Goal: Communication & Community: Answer question/provide support

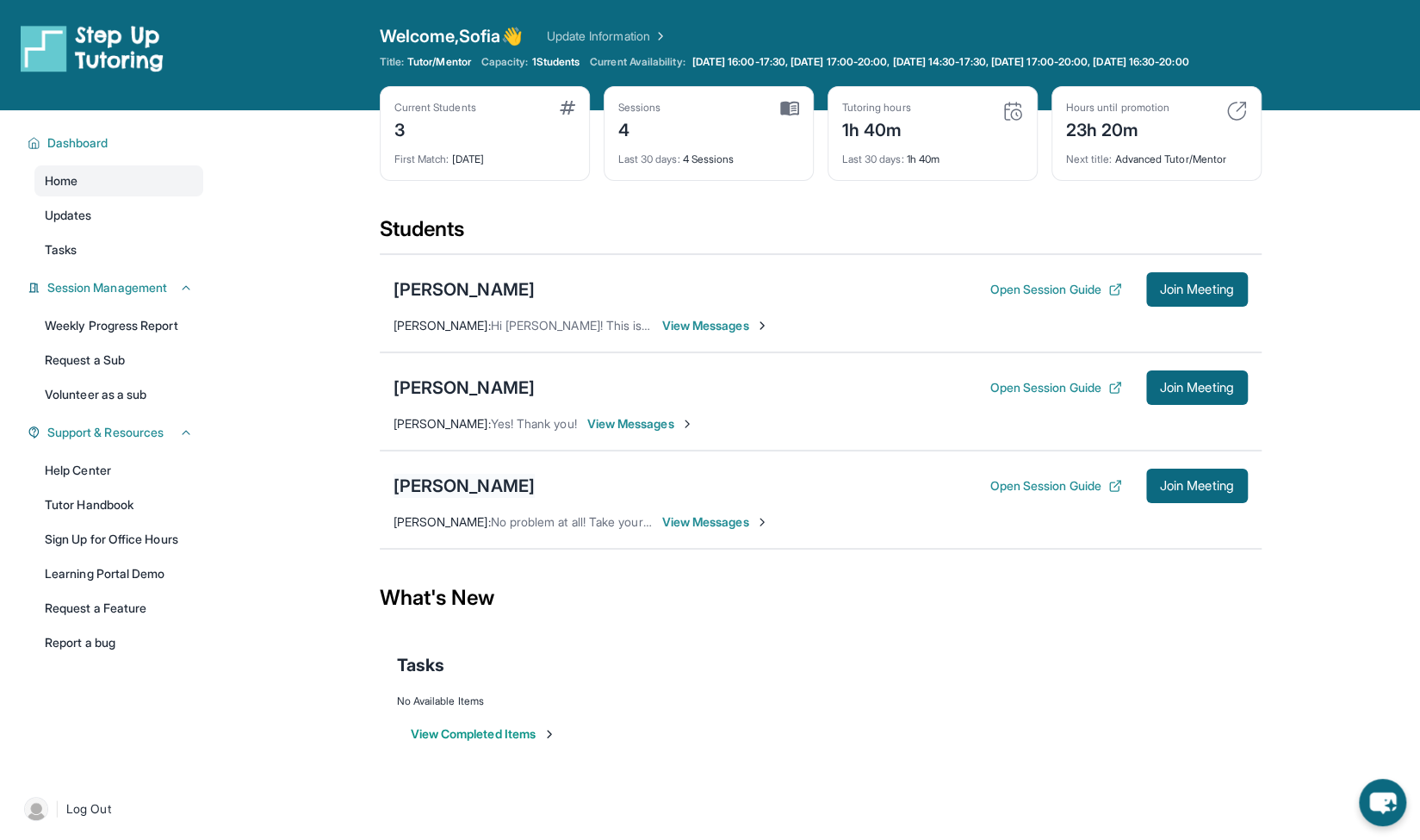
click at [513, 495] on div "[PERSON_NAME]" at bounding box center [463, 486] width 142 height 24
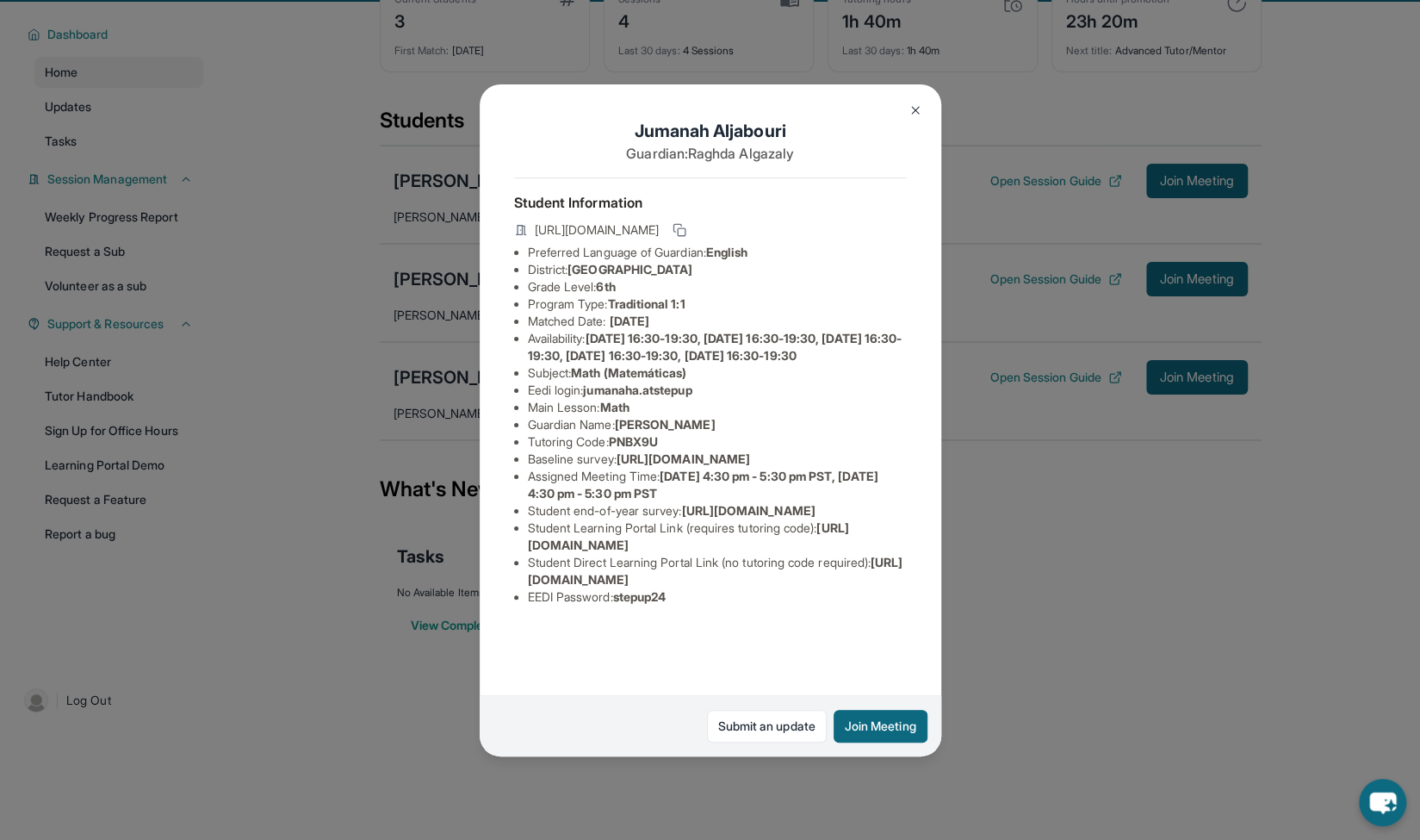
scroll to position [124, 0]
click at [908, 95] on button at bounding box center [915, 110] width 34 height 34
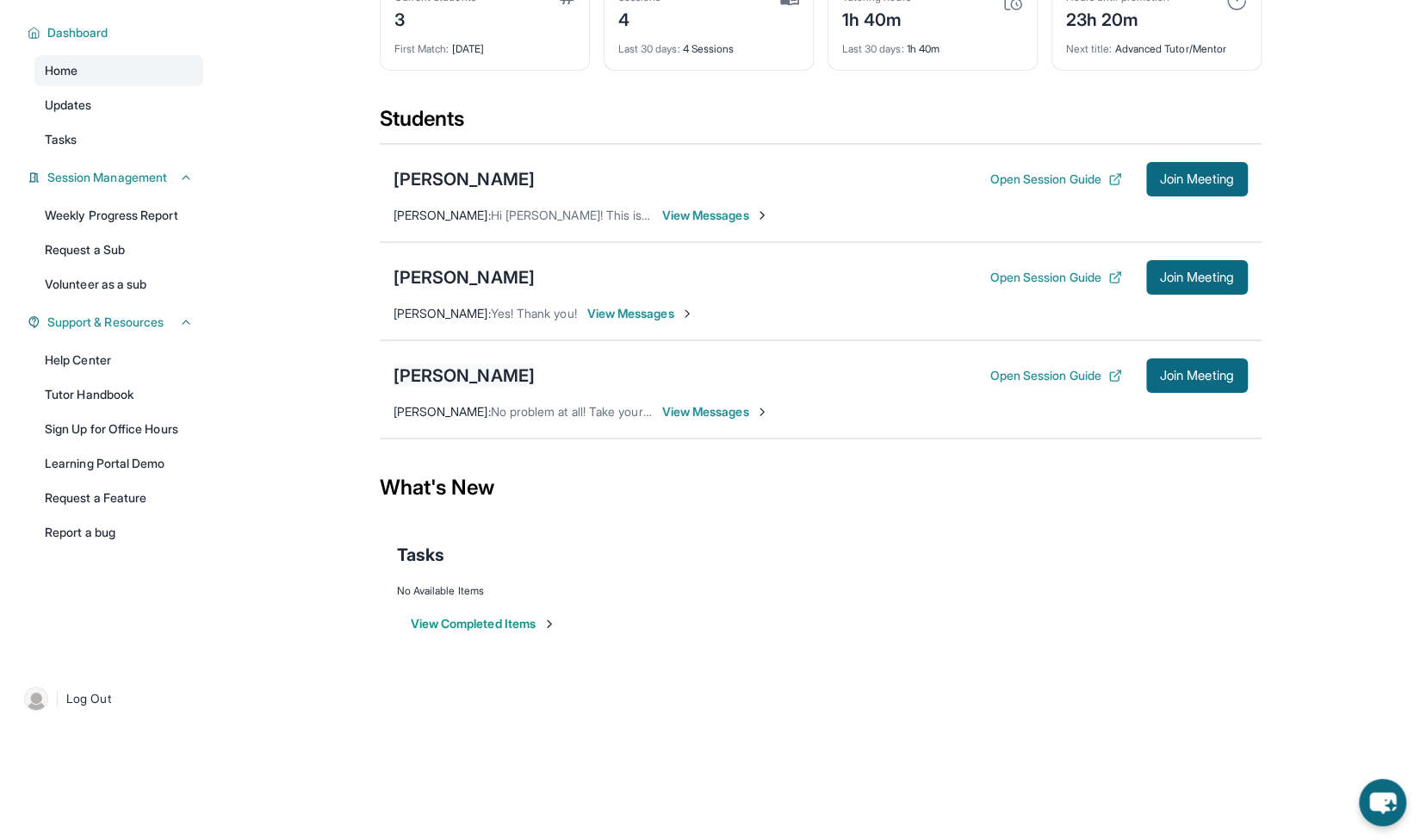
click at [484, 367] on div "[PERSON_NAME]" at bounding box center [463, 376] width 142 height 24
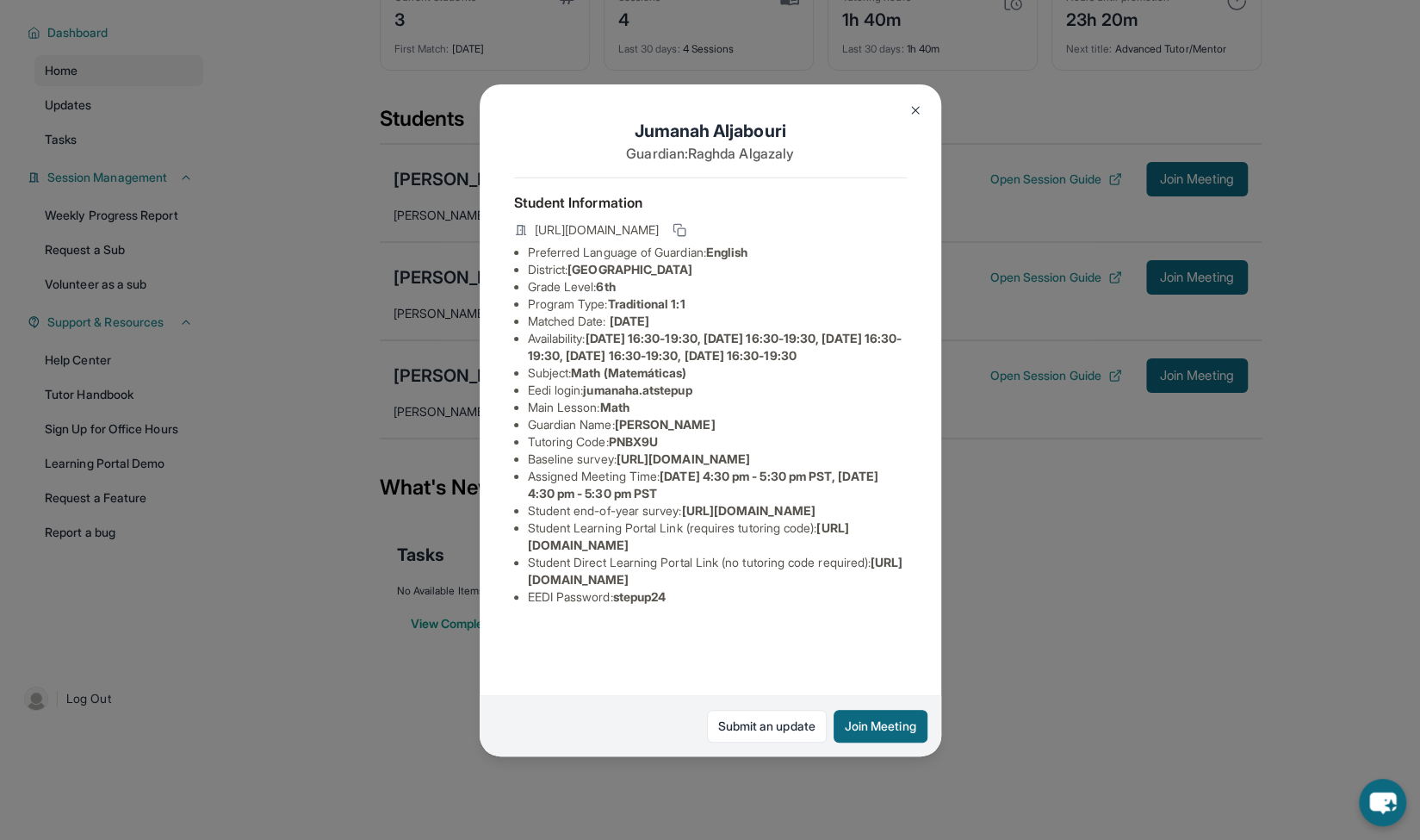
click at [916, 117] on button at bounding box center [915, 110] width 34 height 34
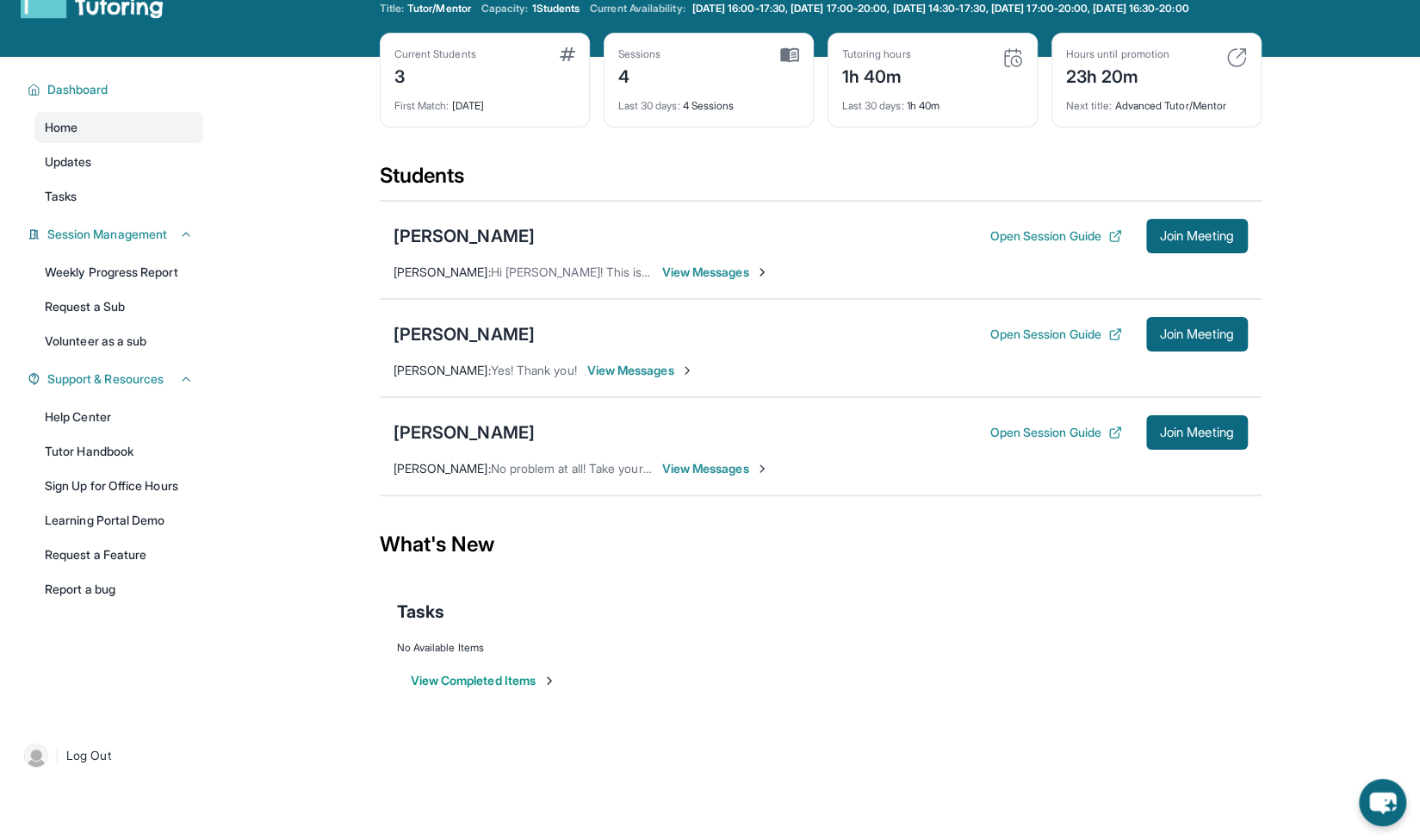
scroll to position [0, 0]
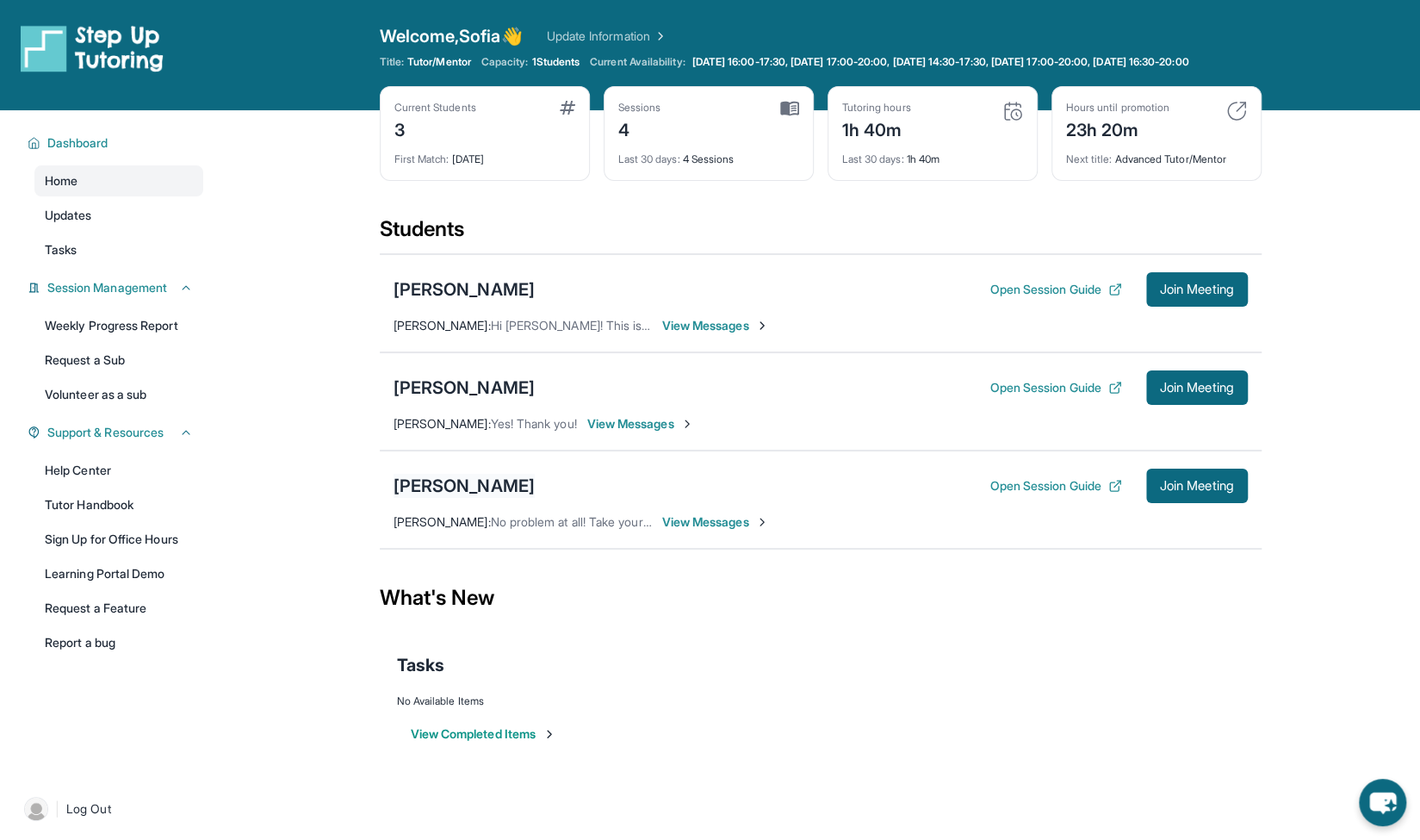
click at [493, 498] on div "[PERSON_NAME]" at bounding box center [463, 486] width 142 height 24
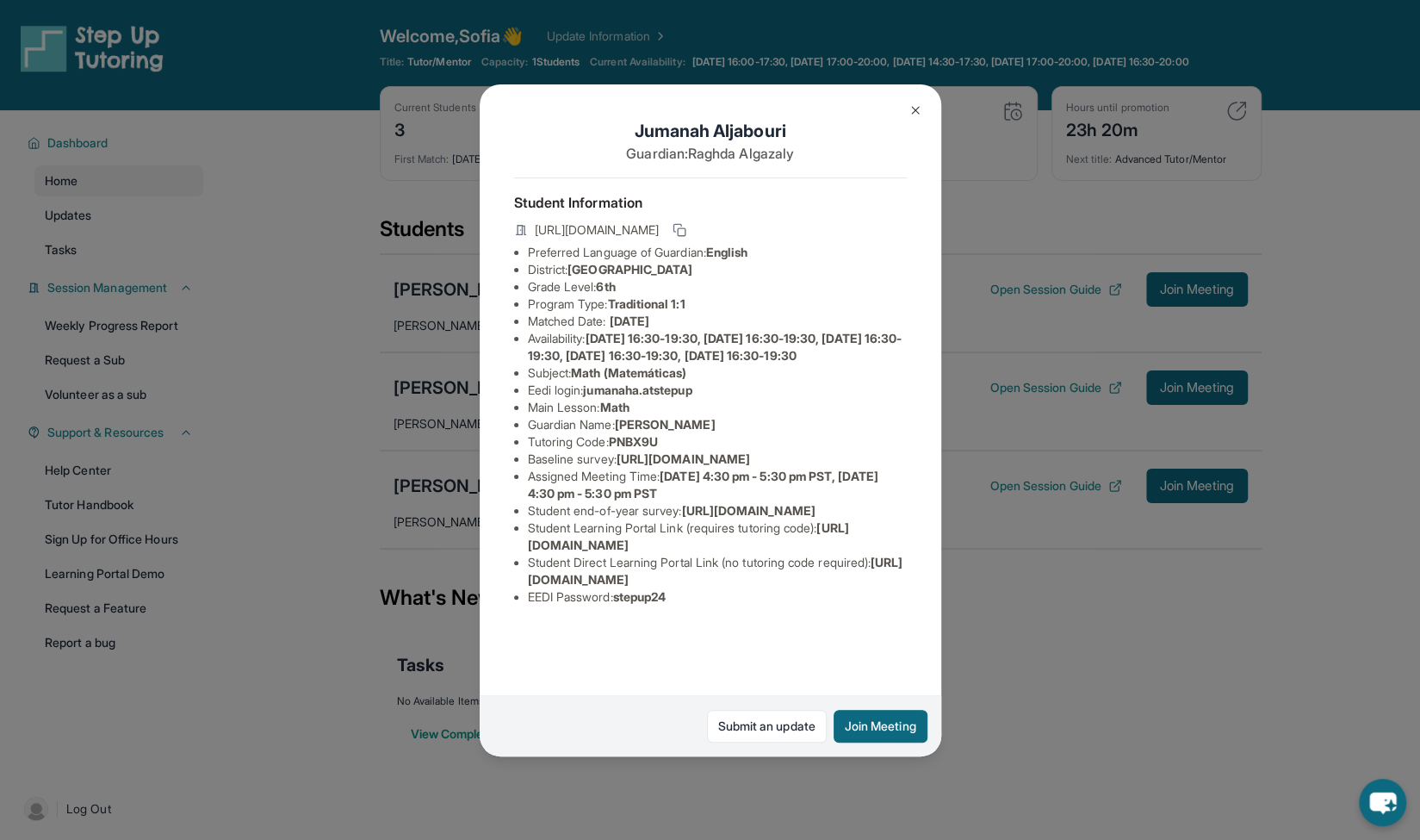
scroll to position [95, 0]
click at [681, 224] on icon at bounding box center [677, 228] width 7 height 7
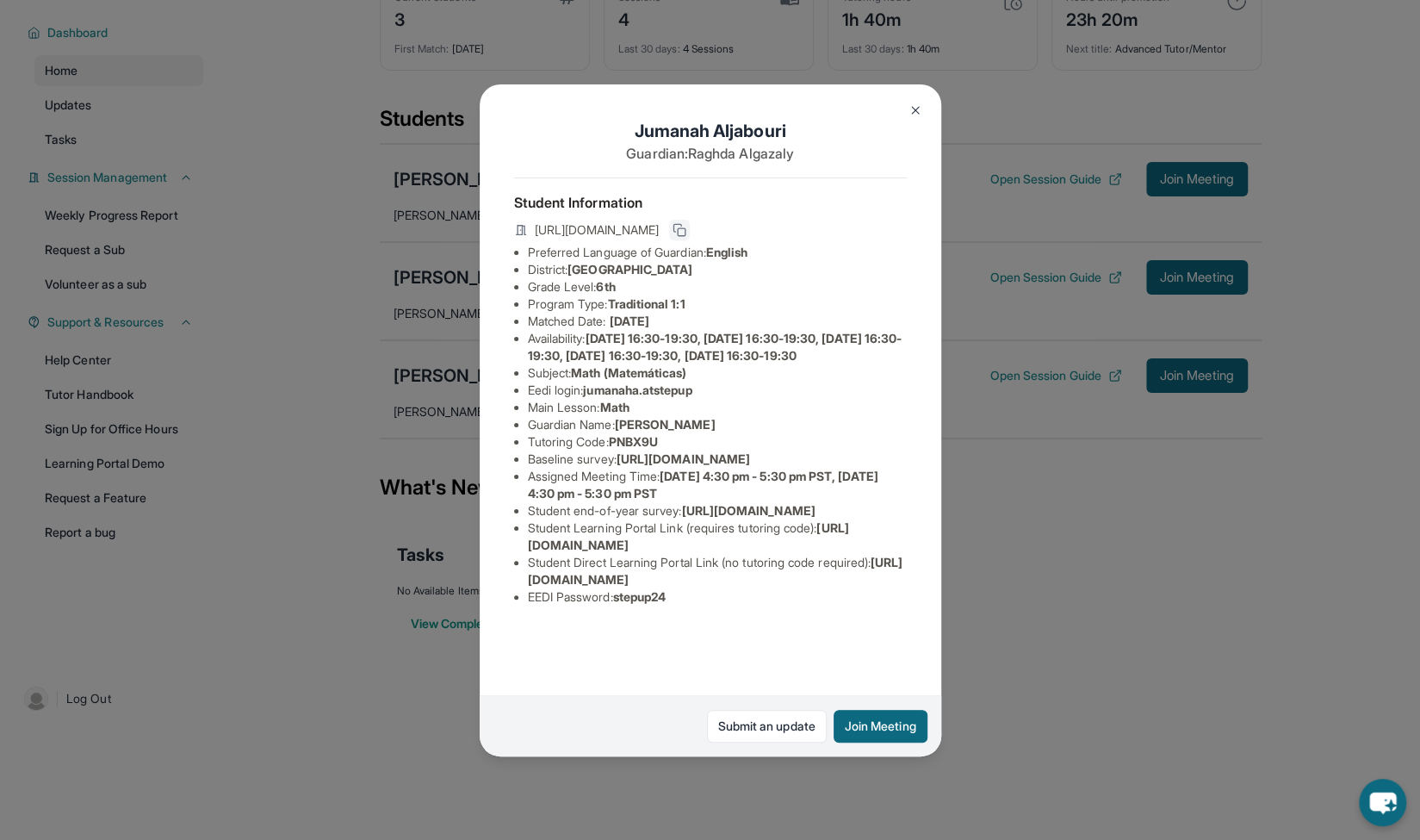
scroll to position [0, 0]
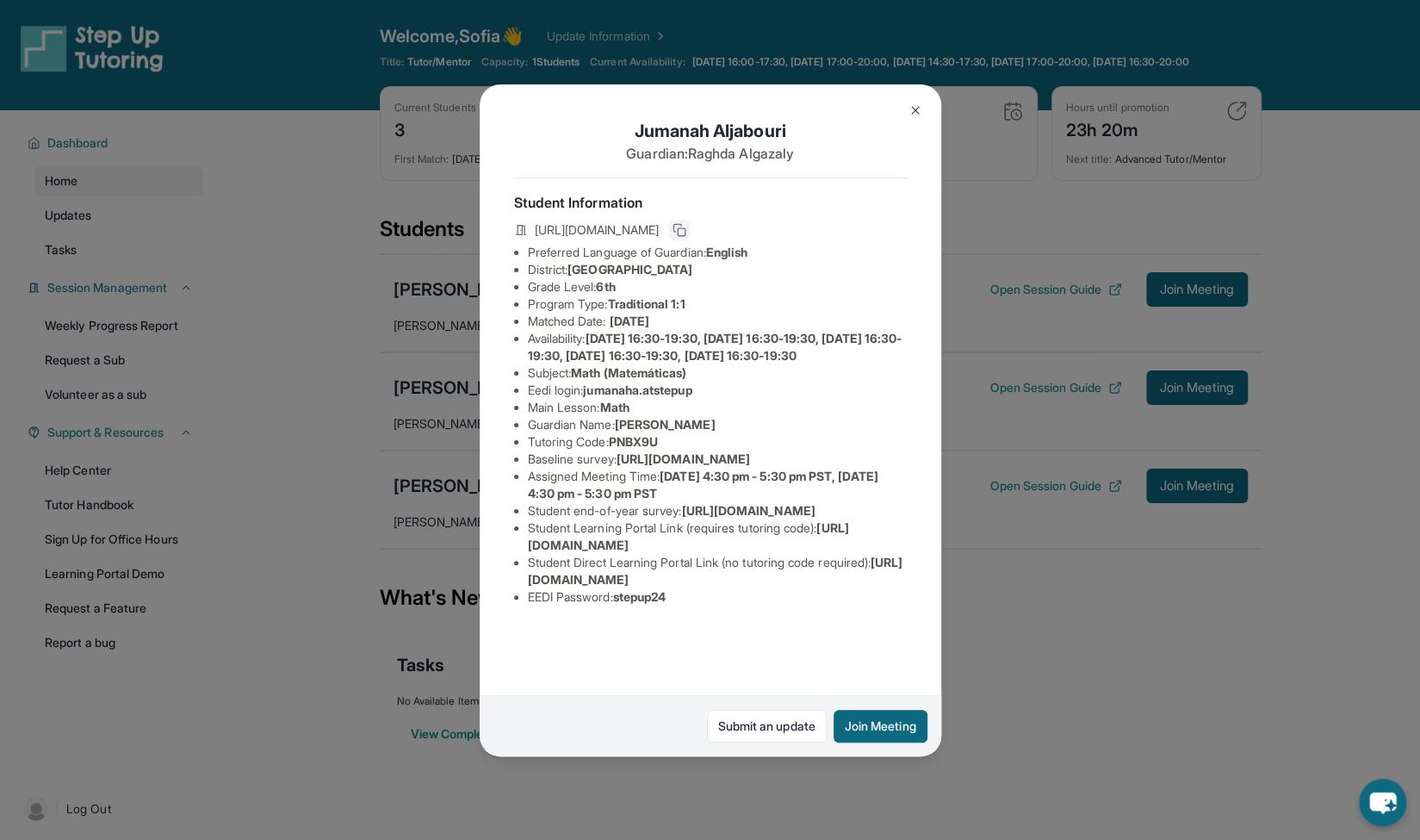
click at [386, 193] on div "[PERSON_NAME] Guardian: [PERSON_NAME] Student Information [URL][DOMAIN_NAME] Pr…" at bounding box center [710, 420] width 1420 height 840
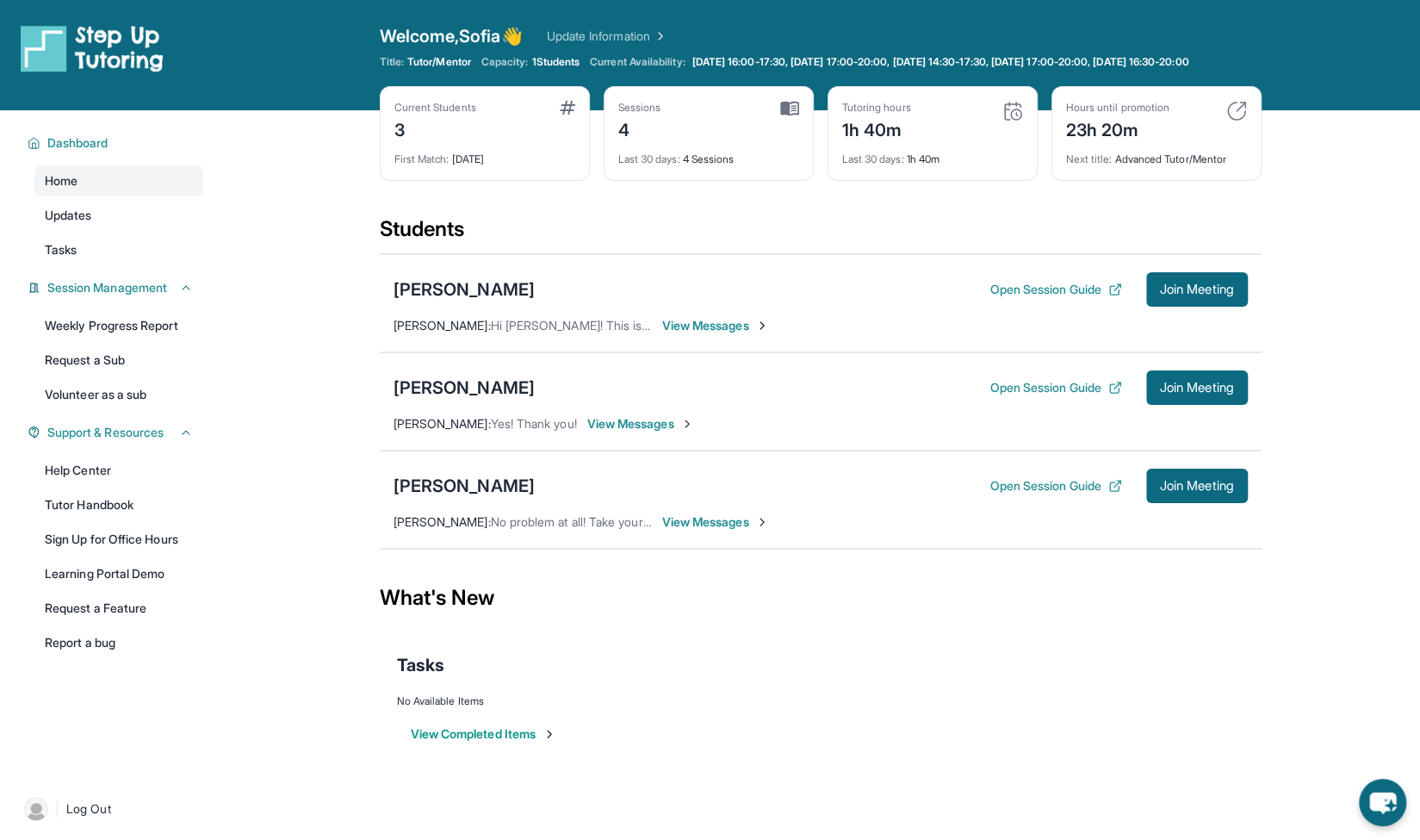
click at [653, 29] on link "Update Information" at bounding box center [607, 36] width 120 height 18
click at [456, 498] on div "[PERSON_NAME]" at bounding box center [463, 486] width 142 height 24
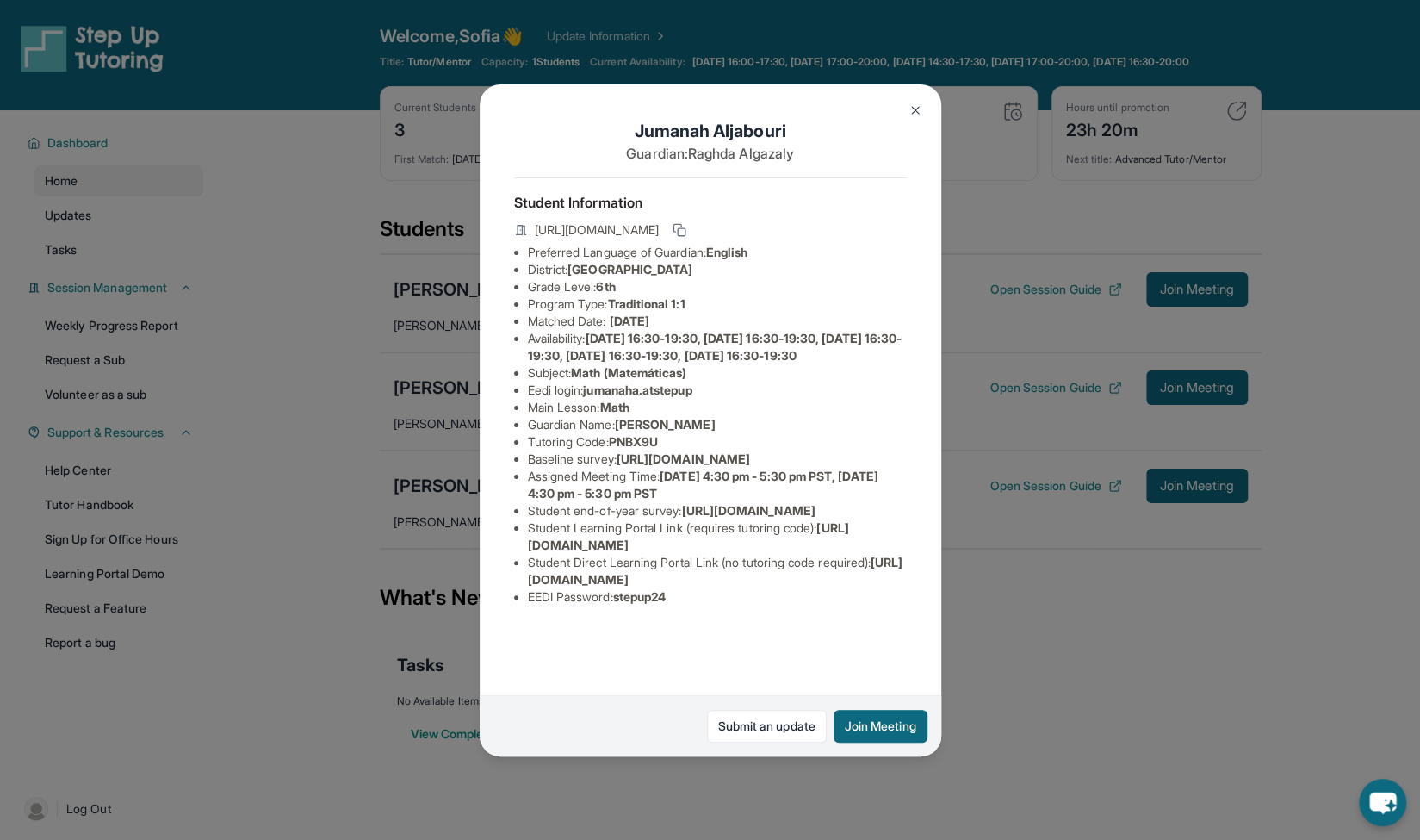
scroll to position [95, 0]
click at [908, 722] on button "Join Meeting" at bounding box center [880, 725] width 93 height 32
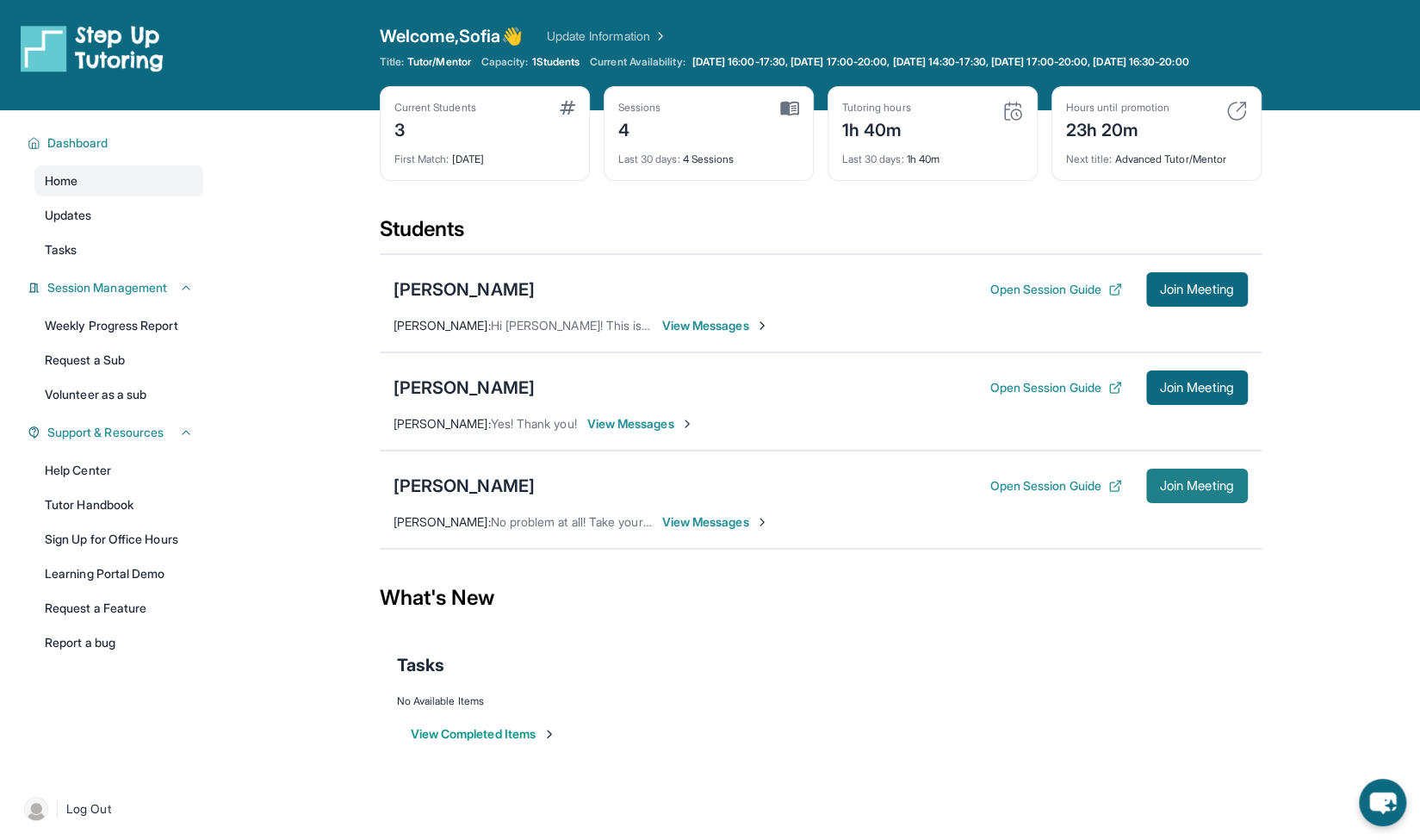
click at [1195, 491] on span "Join Meeting" at bounding box center [1197, 486] width 74 height 10
click at [524, 497] on div "[PERSON_NAME]" at bounding box center [463, 486] width 142 height 24
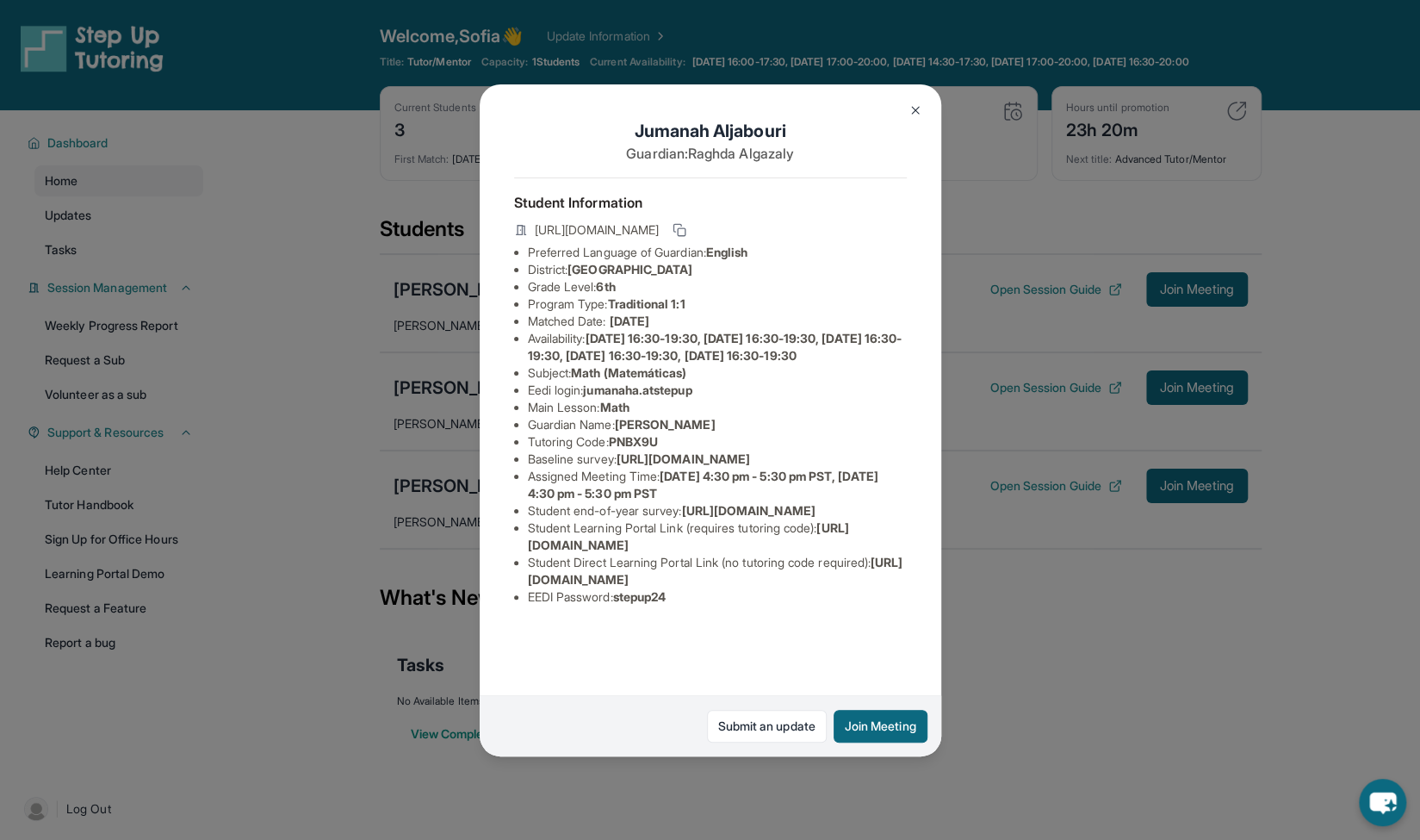
click at [809, 587] on span "[URL][DOMAIN_NAME]" at bounding box center [716, 571] width 376 height 31
drag, startPoint x: 809, startPoint y: 633, endPoint x: 873, endPoint y: 631, distance: 64.0
click at [873, 587] on span "[URL][DOMAIN_NAME]" at bounding box center [716, 571] width 376 height 31
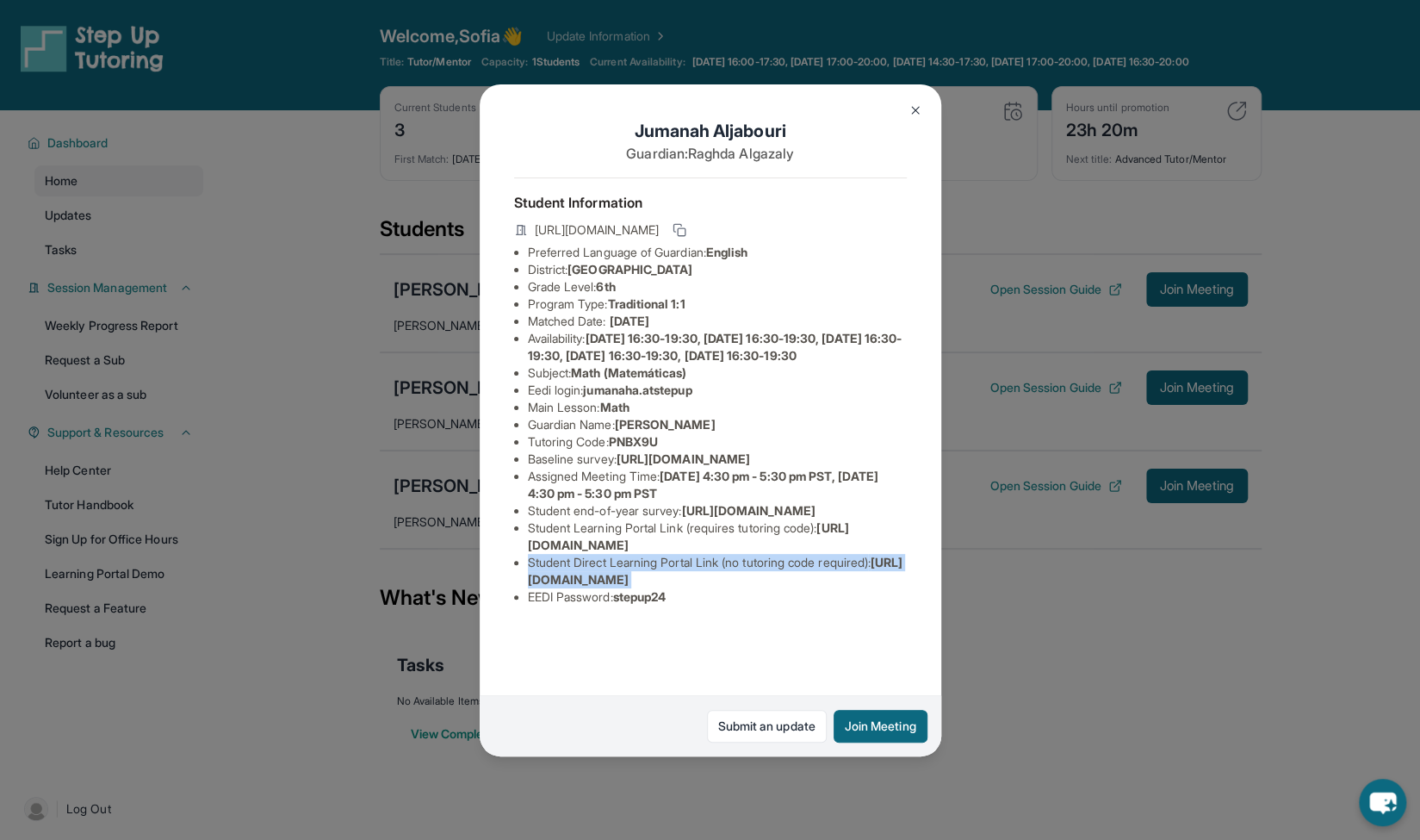
click at [883, 588] on li "Student Direct Learning Portal Link (no tutoring code required) : [URL][DOMAIN_…" at bounding box center [718, 571] width 379 height 34
drag, startPoint x: 882, startPoint y: 635, endPoint x: 519, endPoint y: 633, distance: 363.0
click at [519, 606] on ul "Preferred Language of Guardian: English District: [GEOGRAPHIC_DATA] Unified Sch…" at bounding box center [710, 424] width 393 height 362
copy span "[URL][DOMAIN_NAME]"
